Goal: Transaction & Acquisition: Purchase product/service

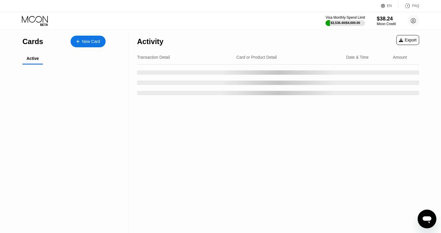
click at [131, 109] on div "Activity Export Transaction Detail Card or Product Detail Date & Time Amount" at bounding box center [278, 131] width 300 height 203
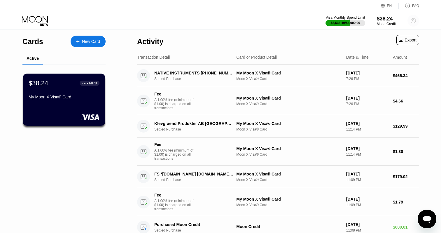
click at [417, 22] on circle at bounding box center [414, 21] width 12 height 12
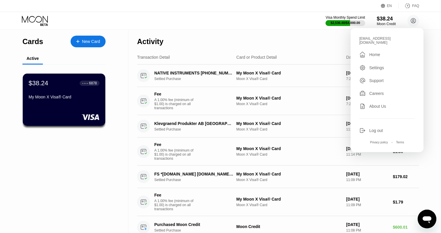
click at [269, 35] on div "Activity Export" at bounding box center [278, 40] width 282 height 20
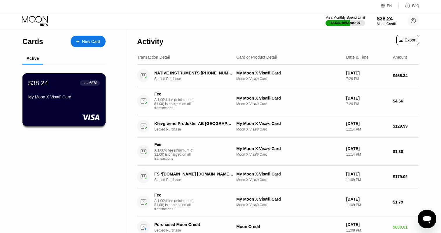
click at [72, 99] on div "My Moon X Visa® Card" at bounding box center [64, 97] width 72 height 5
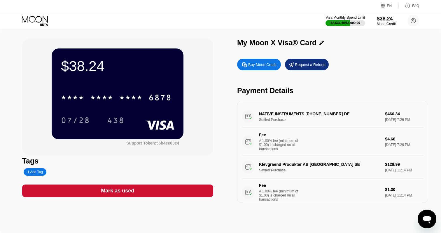
click at [252, 61] on div "Buy Moon Credit" at bounding box center [259, 65] width 44 height 12
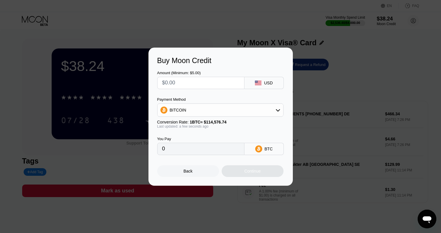
click at [186, 80] on input "text" at bounding box center [200, 83] width 77 height 12
type input "$1"
type input "0.00000873"
type input "$10"
type input "0.00008728"
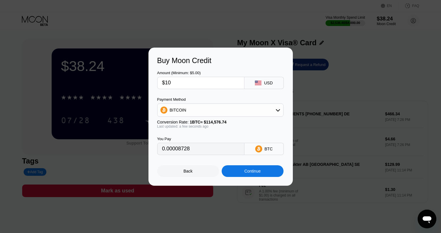
type input "$100"
type input "0.00087278"
type input "$100"
click at [190, 113] on div "BITCOIN" at bounding box center [221, 110] width 126 height 12
click at [182, 136] on div "USDT on TRON" at bounding box center [220, 139] width 123 height 12
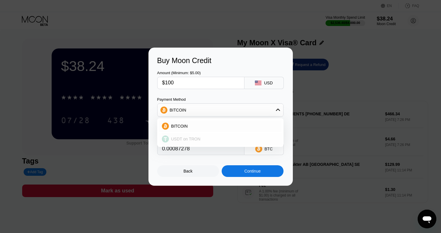
type input "101.01"
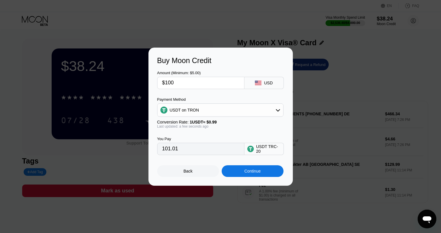
click at [261, 170] on div "Continue" at bounding box center [253, 171] width 16 height 5
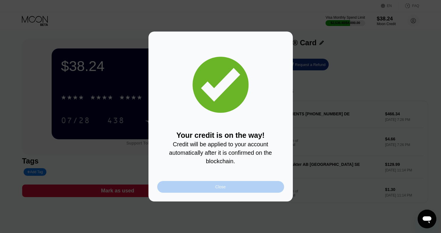
click at [224, 184] on div "Close" at bounding box center [220, 187] width 127 height 12
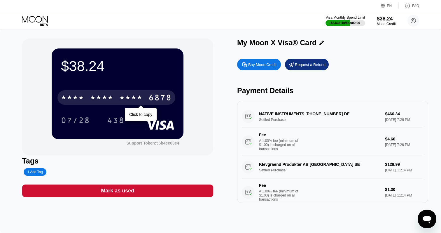
click at [113, 99] on div "* * * *" at bounding box center [101, 98] width 23 height 9
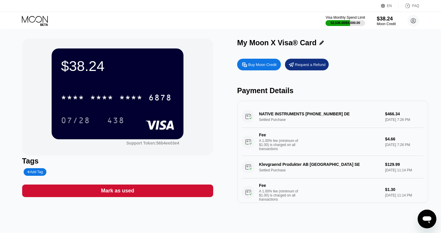
click at [106, 70] on div "$38.24" at bounding box center [117, 66] width 113 height 16
click at [43, 22] on icon at bounding box center [35, 21] width 27 height 10
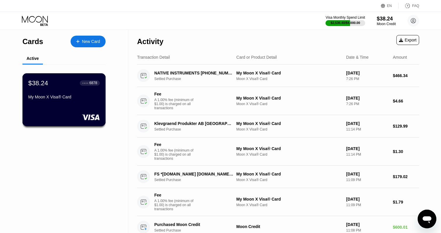
click at [61, 94] on div "$38.24 ● ● ● ● 6878 My Moon X Visa® Card" at bounding box center [64, 90] width 72 height 22
